Goal: Find specific page/section: Find specific page/section

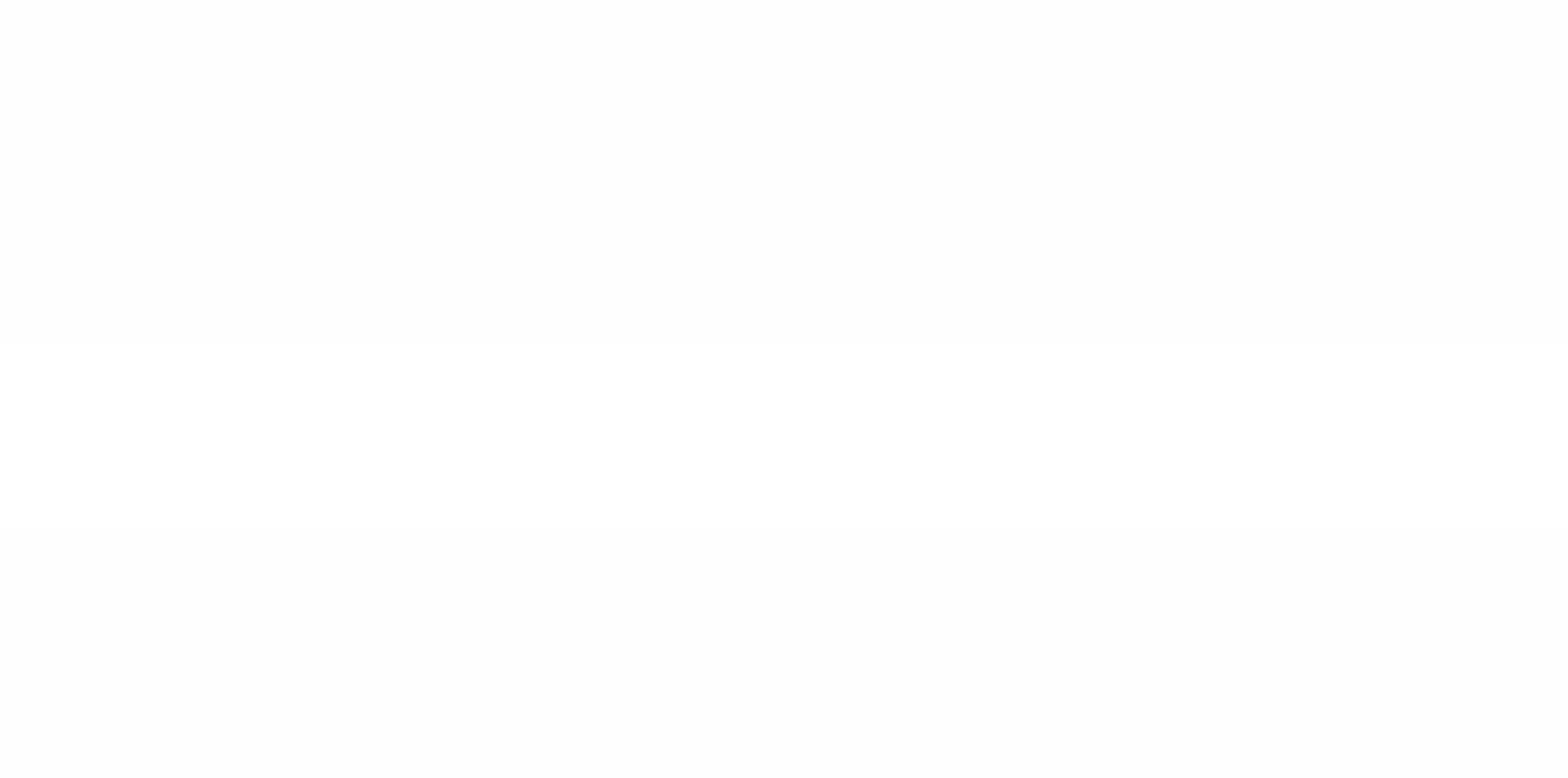
type input "******"
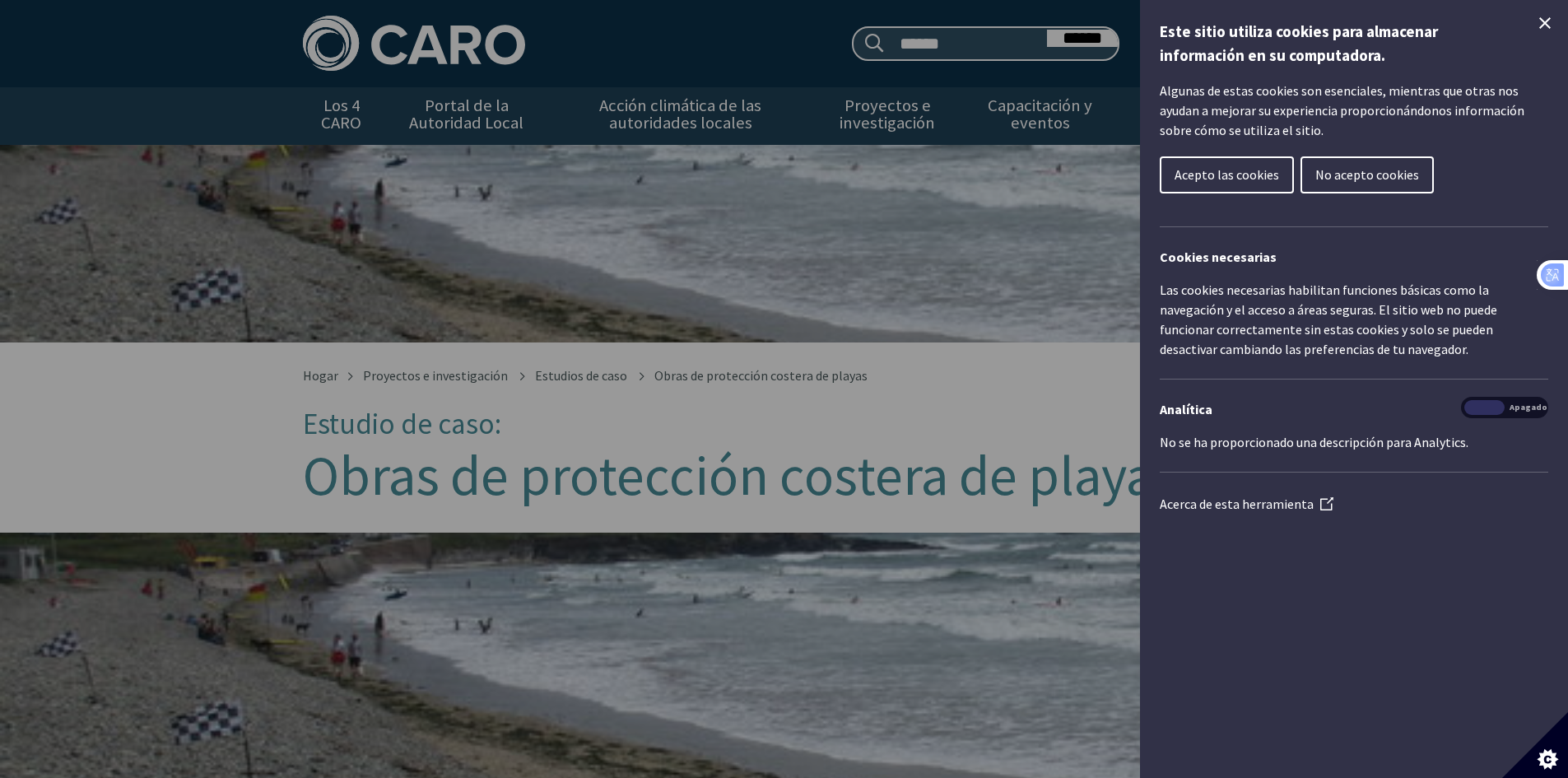
click at [1177, 164] on button "Acepto las cookies" at bounding box center [1226, 175] width 135 height 37
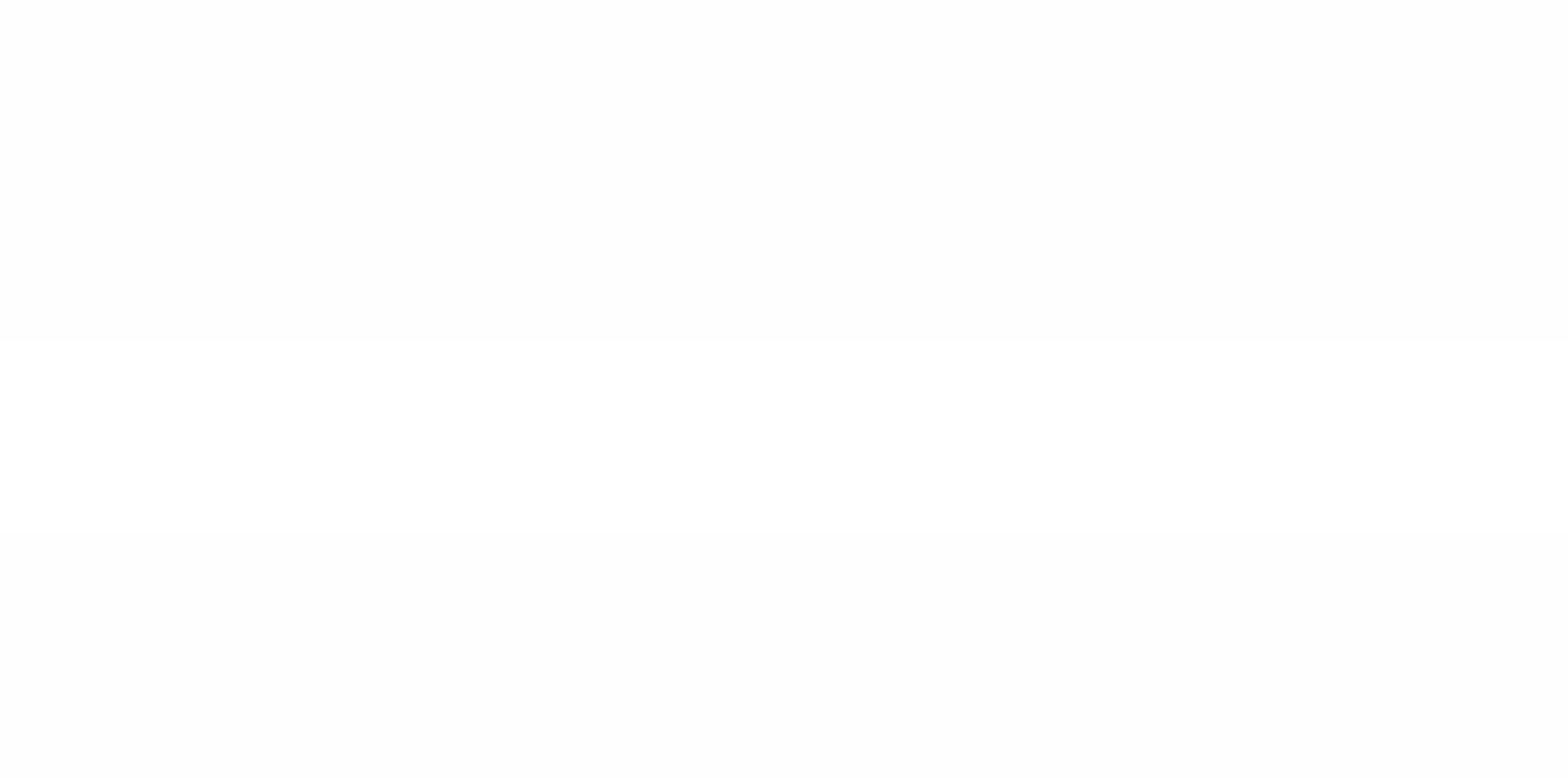
type input "******"
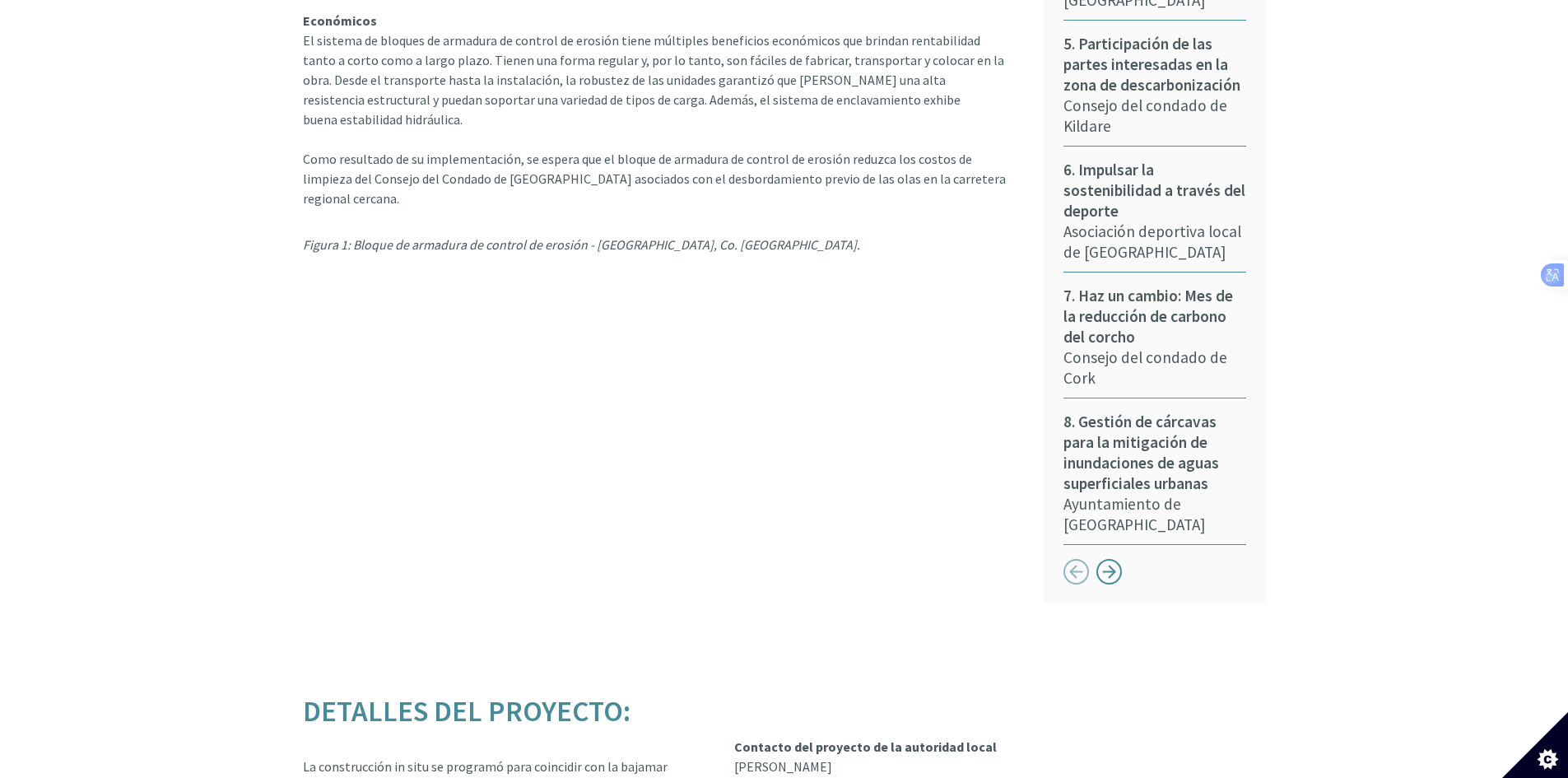
scroll to position [1317, 0]
